Goal: Task Accomplishment & Management: Manage account settings

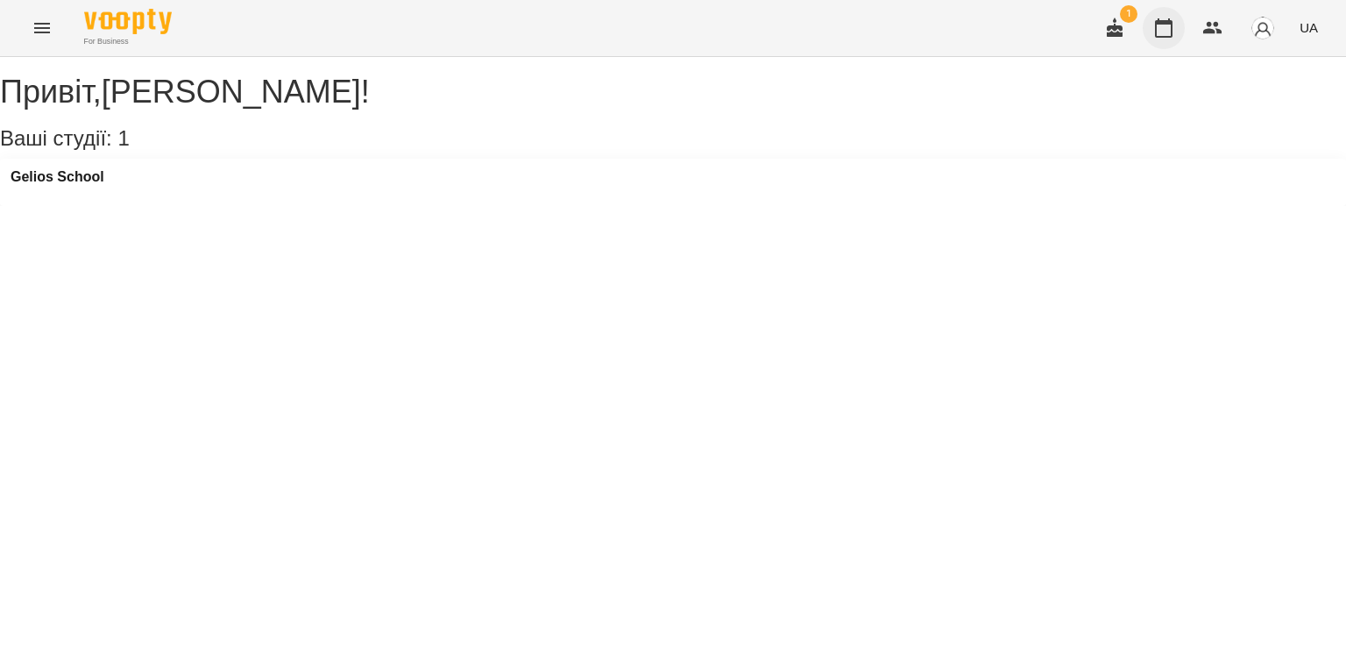
click at [1160, 25] on icon "button" at bounding box center [1163, 28] width 21 height 21
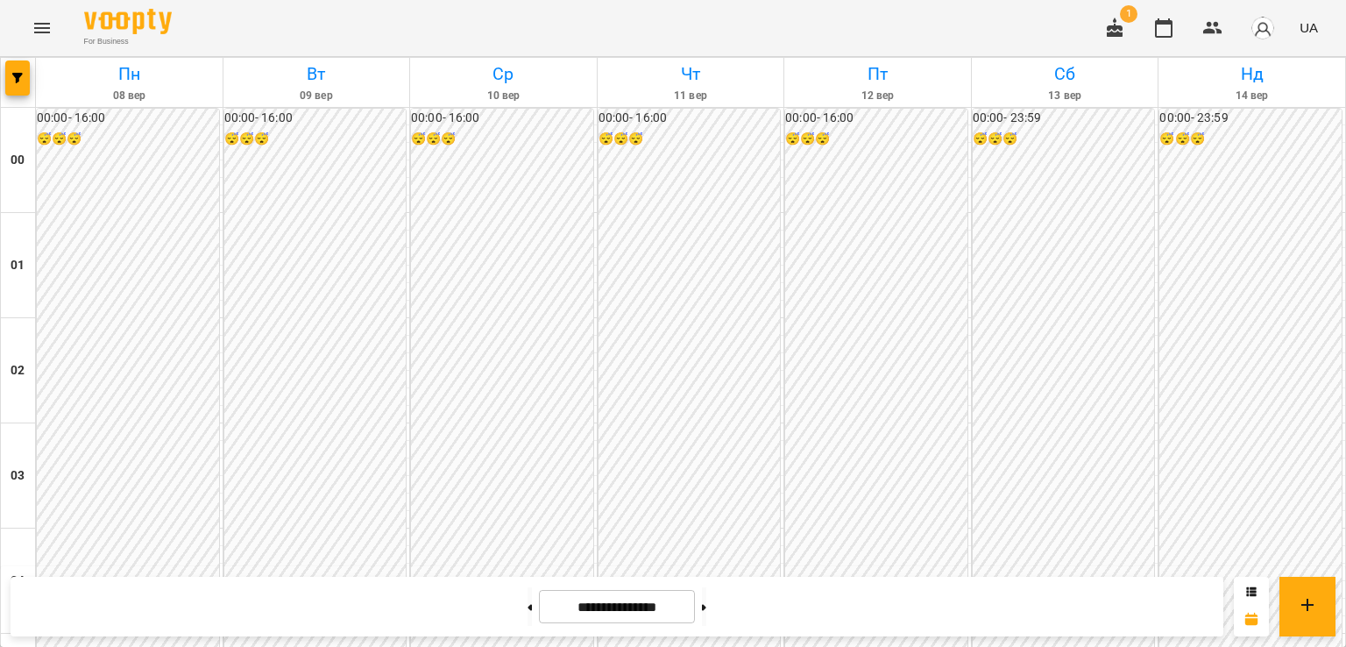
scroll to position [1753, 0]
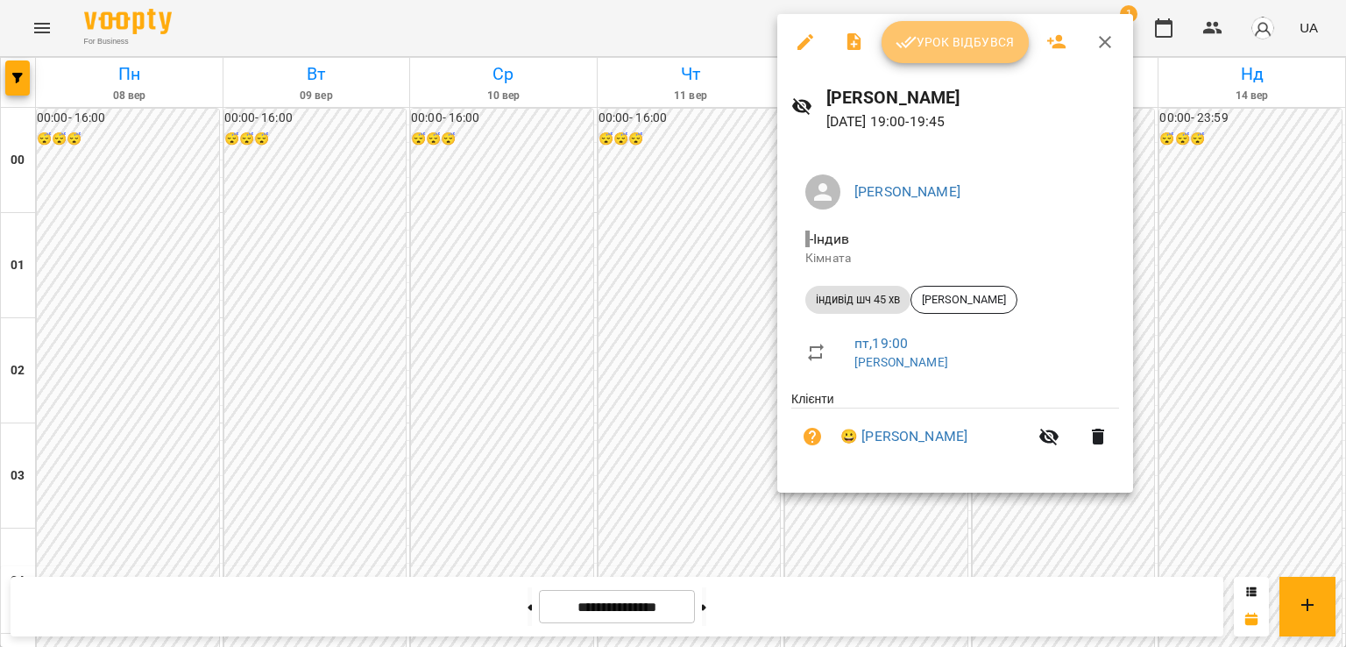
click at [941, 40] on span "Урок відбувся" at bounding box center [955, 42] width 119 height 21
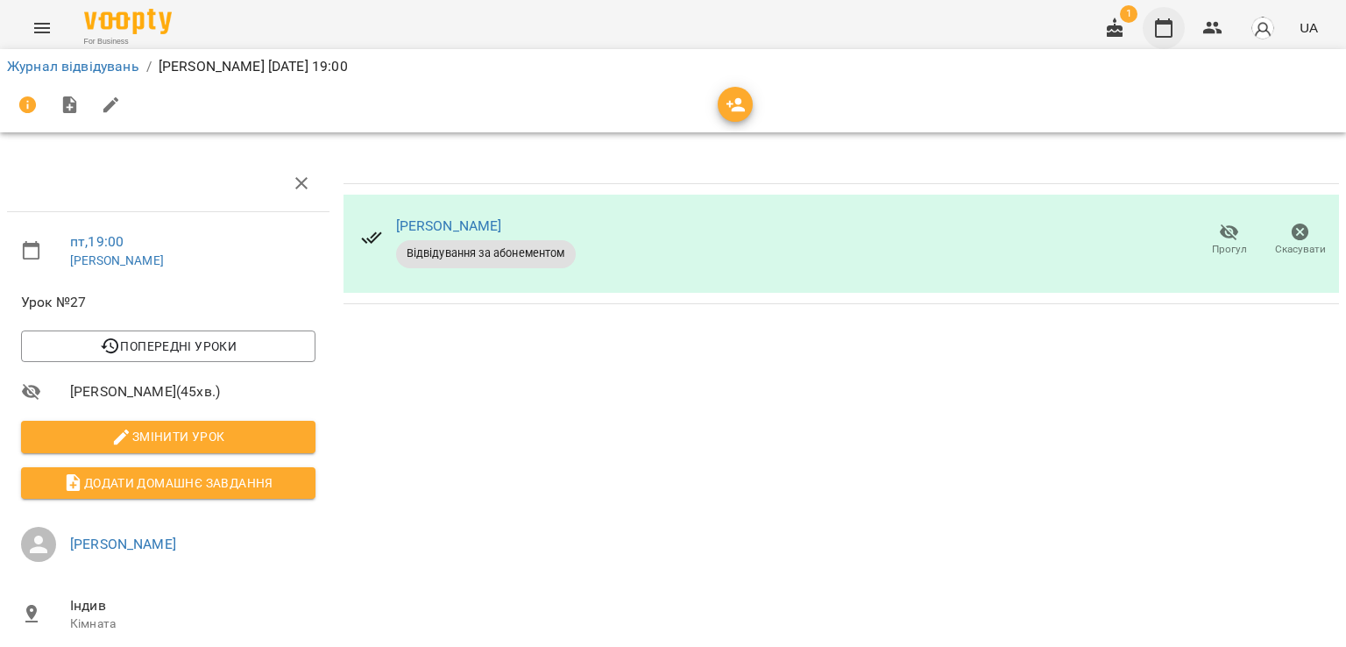
drag, startPoint x: 1164, startPoint y: 27, endPoint x: 1153, endPoint y: 19, distance: 13.1
click at [1167, 22] on icon "button" at bounding box center [1163, 28] width 21 height 21
